Goal: Task Accomplishment & Management: Manage account settings

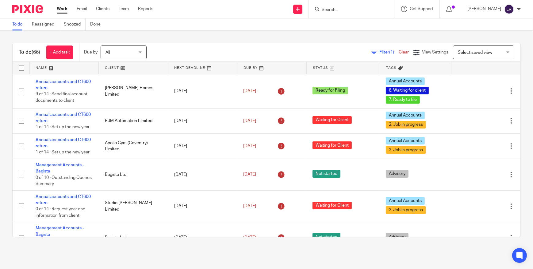
click at [350, 6] on form at bounding box center [353, 9] width 65 height 8
click at [340, 10] on input "Search" at bounding box center [348, 10] width 55 height 6
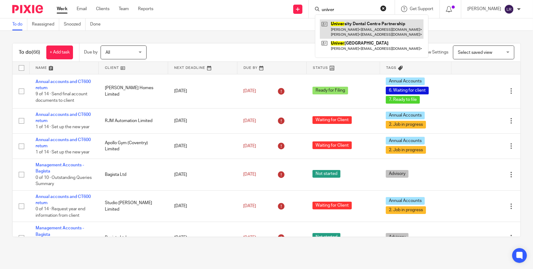
type input "univer"
click at [389, 29] on link at bounding box center [372, 28] width 104 height 19
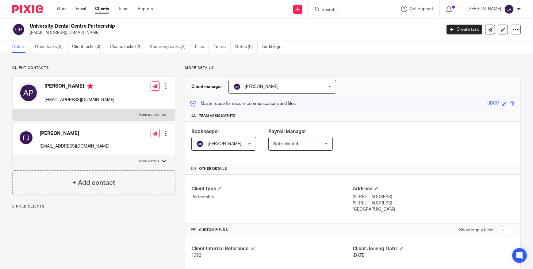
click at [213, 46] on ul "Details Open tasks (2) Client tasks (0) Closed tasks (2) Recurring tasks (2) Fi…" at bounding box center [151, 47] width 278 height 12
click at [216, 46] on link "Emails" at bounding box center [222, 47] width 17 height 12
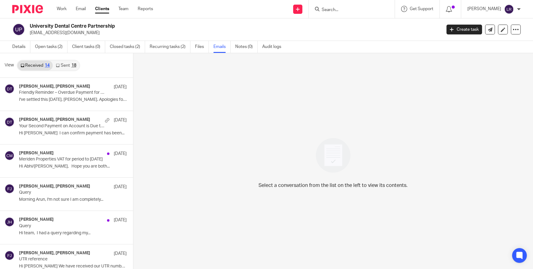
click at [62, 64] on link "Sent 18" at bounding box center [66, 65] width 26 height 10
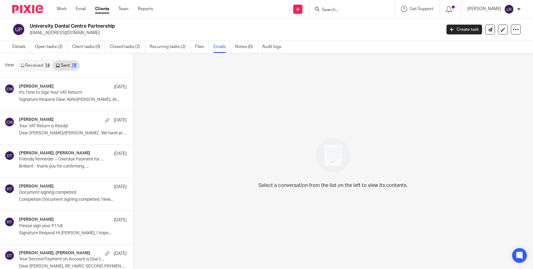
scroll to position [1, 0]
click at [36, 64] on link "Received 14" at bounding box center [34, 65] width 35 height 10
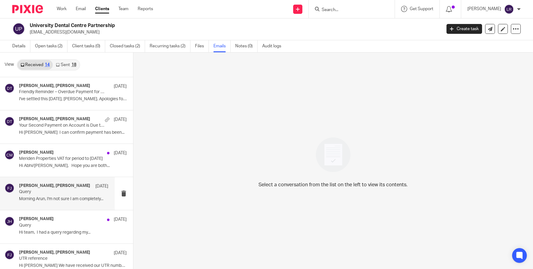
click at [34, 194] on p "Query" at bounding box center [55, 191] width 72 height 5
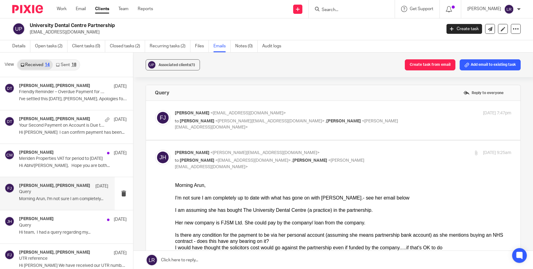
scroll to position [28, 0]
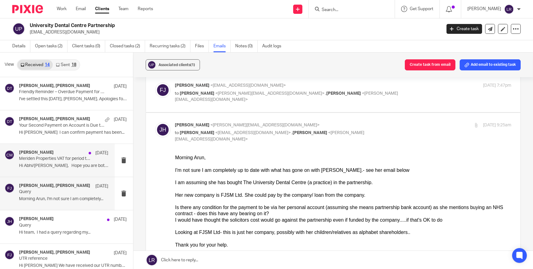
click at [28, 153] on h4 "Chetna Mistry" at bounding box center [36, 152] width 35 height 5
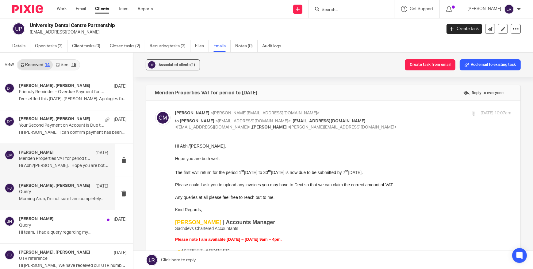
scroll to position [0, 0]
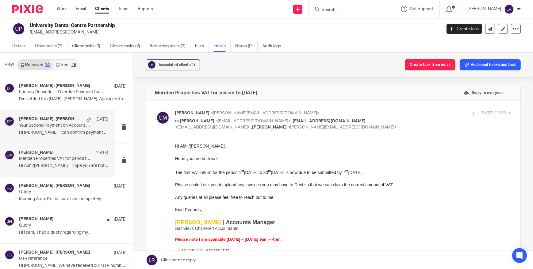
click at [53, 129] on div "Fatimah Jawaid, Deanna Templeton 20 Jul Your Second Payment on Account is Due t…" at bounding box center [64, 126] width 90 height 21
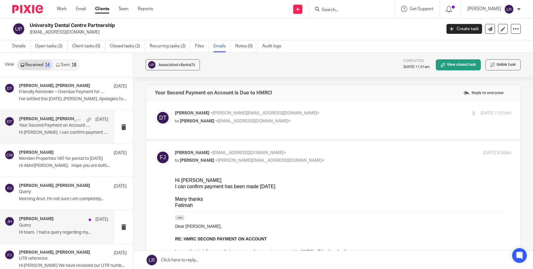
click at [52, 223] on p "Query" at bounding box center [55, 224] width 72 height 5
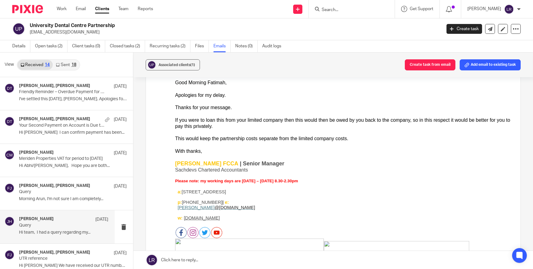
scroll to position [111, 0]
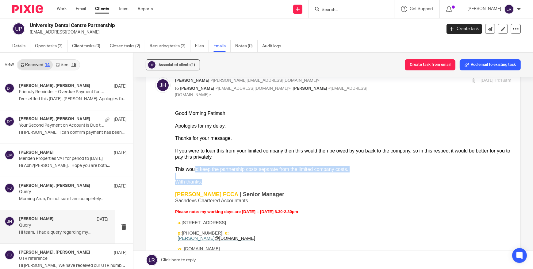
drag, startPoint x: 192, startPoint y: 169, endPoint x: 219, endPoint y: 180, distance: 29.6
click at [219, 180] on div "Good Morning Fatimah, Apologies for my delay. Thanks for your message. If you w…" at bounding box center [343, 267] width 337 height 314
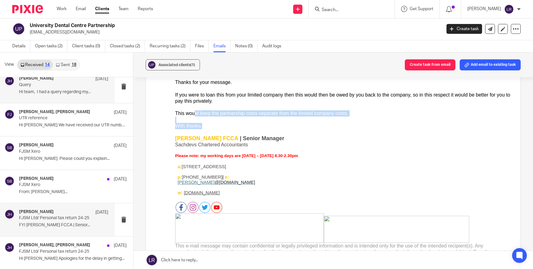
scroll to position [167, 0]
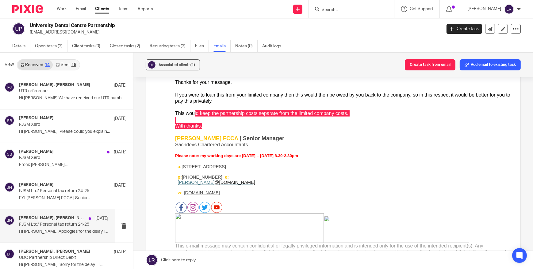
click at [67, 227] on div "Jodie Hall, Fatimah Jawaid 15 Jun FJSM Ltd/ Personal tax return 24-25 Hi Jodie …" at bounding box center [64, 225] width 90 height 21
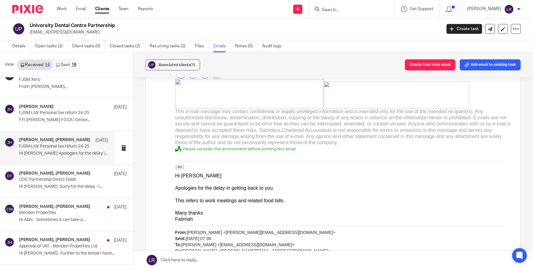
scroll to position [251, 0]
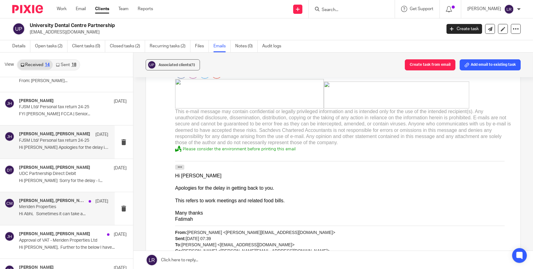
click at [45, 206] on p "Meriden Properties" at bounding box center [55, 206] width 72 height 5
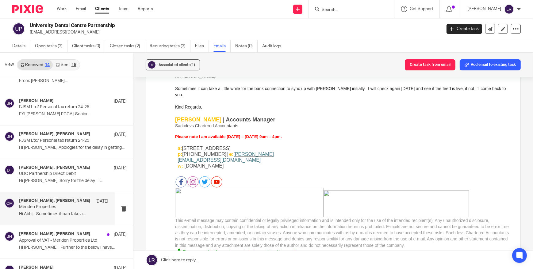
scroll to position [0, 0]
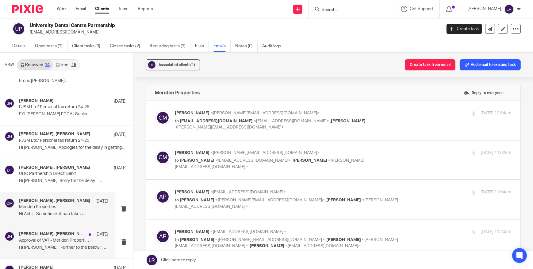
click at [43, 239] on p "Approval of VAT - Meriden Properties Ltd" at bounding box center [55, 240] width 72 height 5
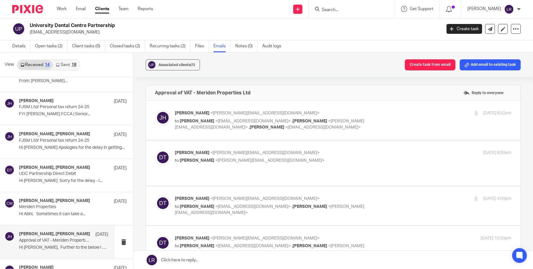
click at [292, 126] on p "to Abhi Pal <abhi@akpal.co.uk> , Deanna Templeton <deanna@sachdevs-ca.com> , Su…" at bounding box center [287, 124] width 224 height 13
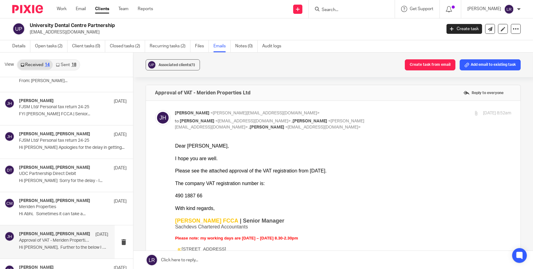
click at [291, 126] on p "to Abhi Pal <abhi@akpal.co.uk> , Deanna Templeton <deanna@sachdevs-ca.com> , Su…" at bounding box center [287, 124] width 224 height 13
checkbox input "false"
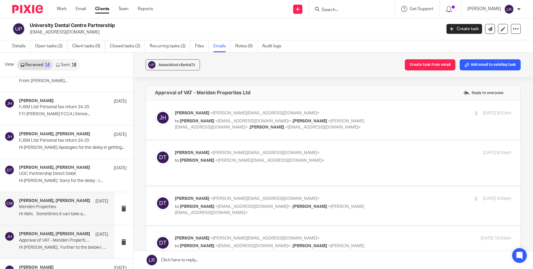
scroll to position [273, 0]
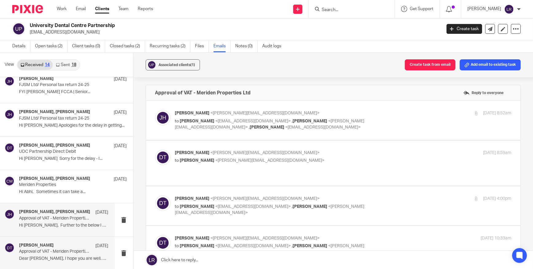
click at [54, 250] on p "Approval of VAT - Meriden Properties Ltd" at bounding box center [55, 251] width 72 height 5
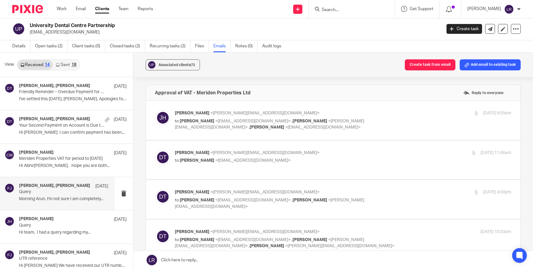
scroll to position [0, 0]
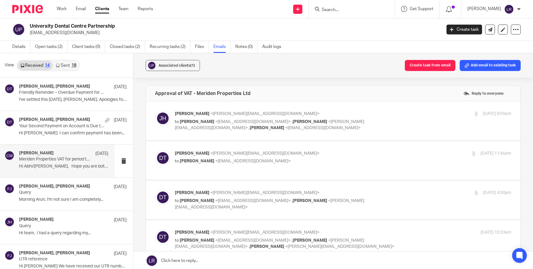
click at [59, 144] on div "Chetna Mistry 9 Jul Meriden Properties VAT for period to 30th June 2025 Hi Abhi…" at bounding box center [57, 160] width 115 height 33
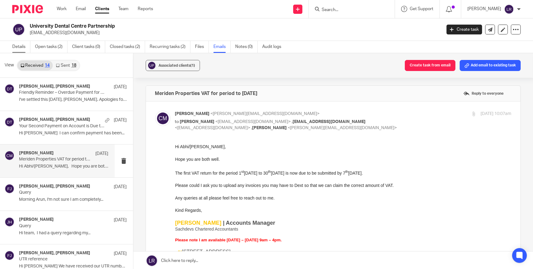
click at [14, 45] on link "Details" at bounding box center [21, 47] width 18 height 12
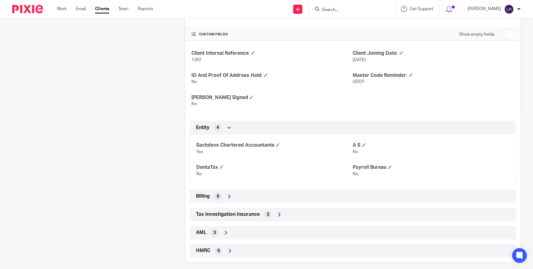
scroll to position [201, 0]
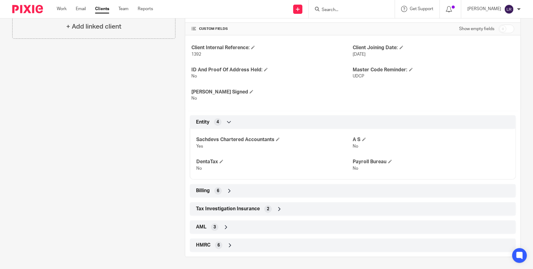
click at [234, 193] on div "Billing 6" at bounding box center [353, 190] width 317 height 10
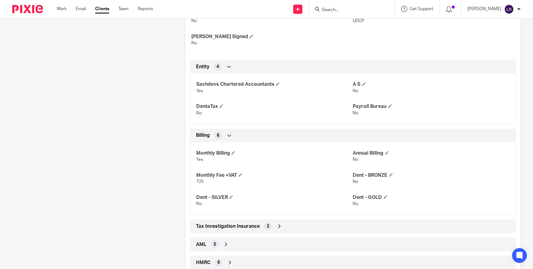
scroll to position [257, 0]
click at [198, 180] on span "725" at bounding box center [199, 181] width 7 height 4
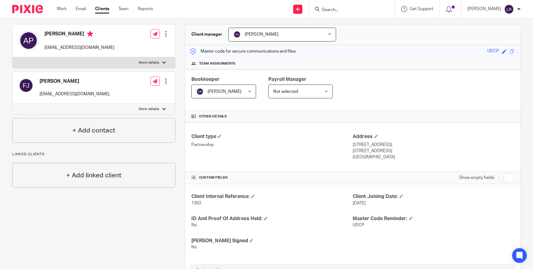
scroll to position [0, 0]
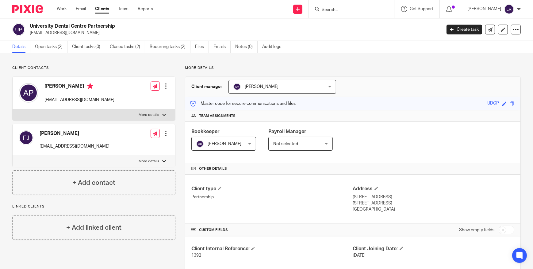
click at [60, 25] on h2 "University Dental Centre Partnership" at bounding box center [193, 26] width 326 height 6
drag, startPoint x: 60, startPoint y: 25, endPoint x: 114, endPoint y: 30, distance: 55.2
click at [114, 30] on p "abhi@akpal.co.uk" at bounding box center [234, 33] width 408 height 6
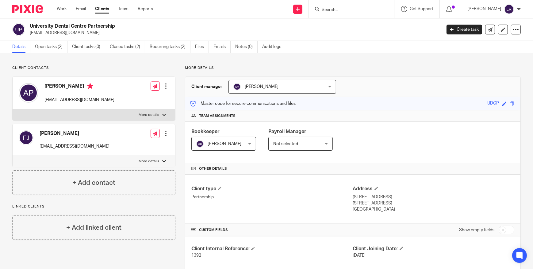
click at [104, 26] on h2 "University Dental Centre Partnership" at bounding box center [193, 26] width 326 height 6
click at [37, 44] on link "Open tasks (2)" at bounding box center [51, 47] width 33 height 12
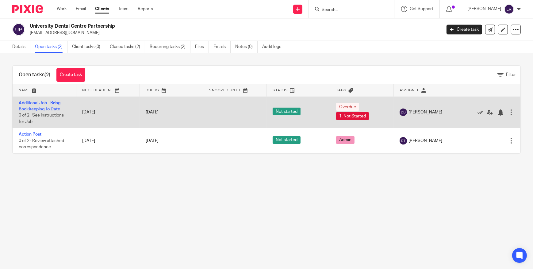
click at [31, 105] on td "Additional Job - Bring Bookkeeping To Date 0 of 2 · See Instructions for Job" at bounding box center [45, 112] width 64 height 32
click at [37, 103] on link "Additional Job - Bring Bookkeeping To Date" at bounding box center [40, 106] width 42 height 10
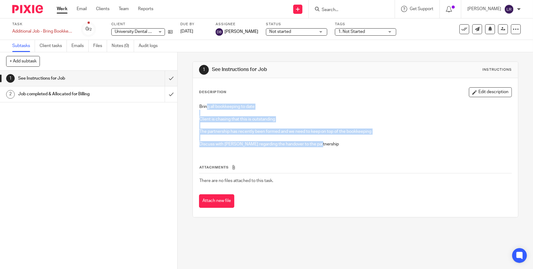
drag, startPoint x: 204, startPoint y: 105, endPoint x: 317, endPoint y: 149, distance: 121.4
click at [317, 149] on div "Bring all bookkeeping to date Client is chasing that this is outstanding The pa…" at bounding box center [355, 125] width 319 height 51
drag, startPoint x: 317, startPoint y: 149, endPoint x: 255, endPoint y: 144, distance: 62.5
click at [255, 144] on p "Client is chasing that this is outstanding The partnership has recently been fo…" at bounding box center [355, 131] width 312 height 31
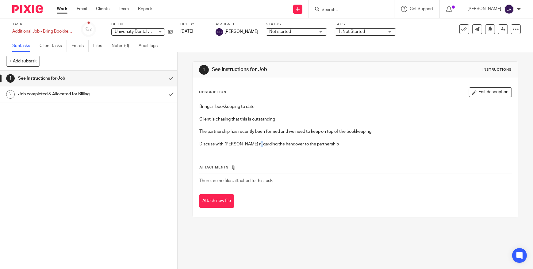
click at [255, 144] on p "Client is chasing that this is outstanding The partnership has recently been fo…" at bounding box center [355, 131] width 312 height 31
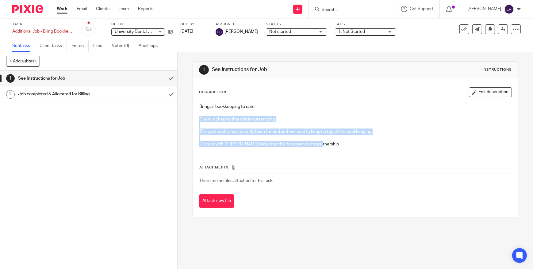
click at [255, 144] on p "Client is chasing that this is outstanding The partnership has recently been fo…" at bounding box center [355, 131] width 312 height 31
click at [287, 145] on p "Client is chasing that this is outstanding The partnership has recently been fo…" at bounding box center [355, 131] width 312 height 31
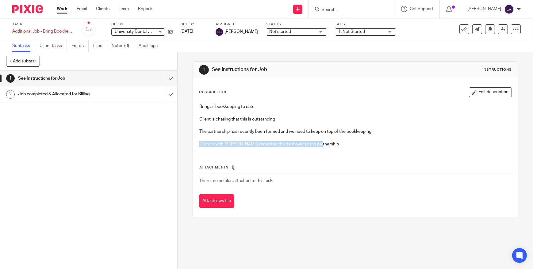
drag, startPoint x: 195, startPoint y: 143, endPoint x: 325, endPoint y: 147, distance: 130.2
click at [325, 147] on div "Bring all bookkeeping to date Client is chasing that this is outstanding The pa…" at bounding box center [355, 125] width 319 height 51
click at [212, 144] on p "Client is chasing that this is outstanding The partnership has recently been fo…" at bounding box center [355, 131] width 312 height 31
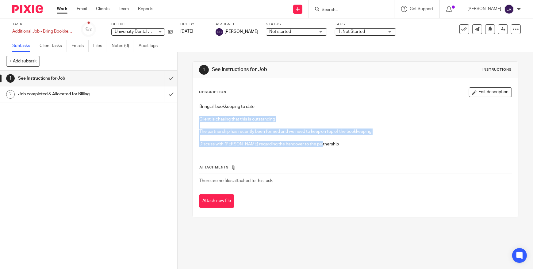
click at [212, 144] on p "Client is chasing that this is outstanding The partnership has recently been fo…" at bounding box center [355, 131] width 312 height 31
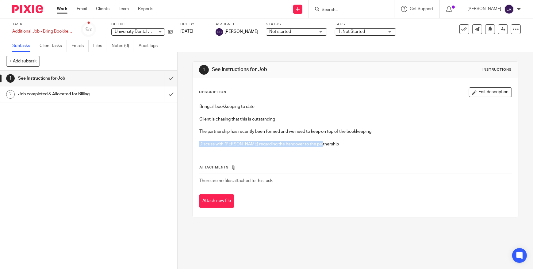
drag, startPoint x: 197, startPoint y: 142, endPoint x: 322, endPoint y: 149, distance: 125.1
click at [322, 149] on div "Bring all bookkeeping to date Client is chasing that this is outstanding The pa…" at bounding box center [355, 125] width 319 height 51
click at [242, 144] on p "Client is chasing that this is outstanding The partnership has recently been fo…" at bounding box center [355, 131] width 312 height 31
drag, startPoint x: 212, startPoint y: 141, endPoint x: 327, endPoint y: 147, distance: 115.6
click at [327, 147] on div "Bring all bookkeeping to date Client is chasing that this is outstanding The pa…" at bounding box center [355, 125] width 319 height 51
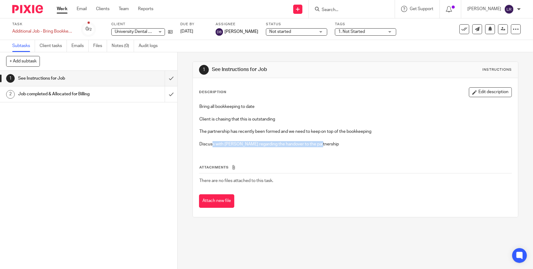
click at [266, 141] on p "Client is chasing that this is outstanding The partnership has recently been fo…" at bounding box center [355, 131] width 312 height 31
click at [31, 9] on img at bounding box center [27, 9] width 31 height 8
